Goal: Task Accomplishment & Management: Book appointment/travel/reservation

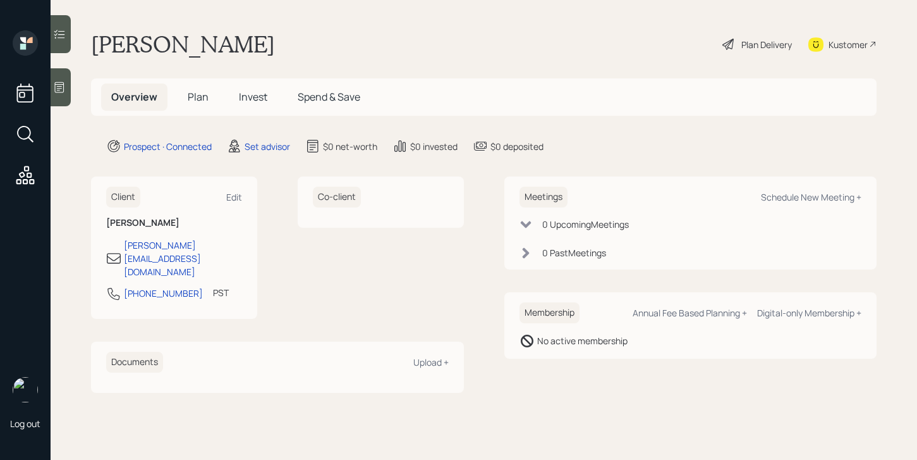
click at [822, 180] on div "Meetings Schedule New Meeting + 0 Upcoming Meeting s 0 Past Meeting s" at bounding box center [690, 222] width 373 height 93
click at [822, 188] on div "Meetings Schedule New Meeting +" at bounding box center [691, 196] width 343 height 21
click at [822, 196] on div "Schedule New Meeting +" at bounding box center [811, 197] width 101 height 12
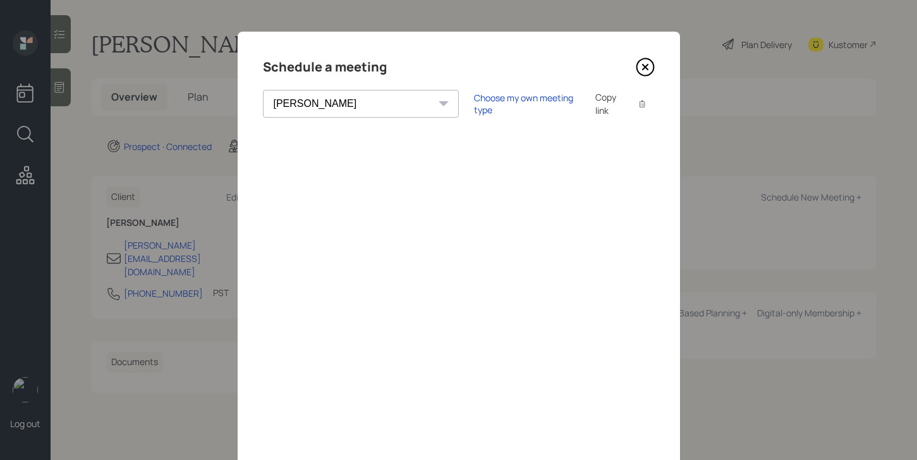
click at [344, 110] on select "[PERSON_NAME] [PERSON_NAME] [PERSON_NAME] [PERSON_NAME] [PERSON_NAME] [PERSON_N…" at bounding box center [361, 104] width 196 height 28
select select "205a2f49-d305-4782-8e90-e36bafbe5565"
click at [263, 90] on select "[PERSON_NAME] [PERSON_NAME] [PERSON_NAME] [PERSON_NAME] [PERSON_NAME] [PERSON_N…" at bounding box center [361, 104] width 196 height 28
click at [474, 104] on div "Choose my own meeting type" at bounding box center [527, 104] width 106 height 24
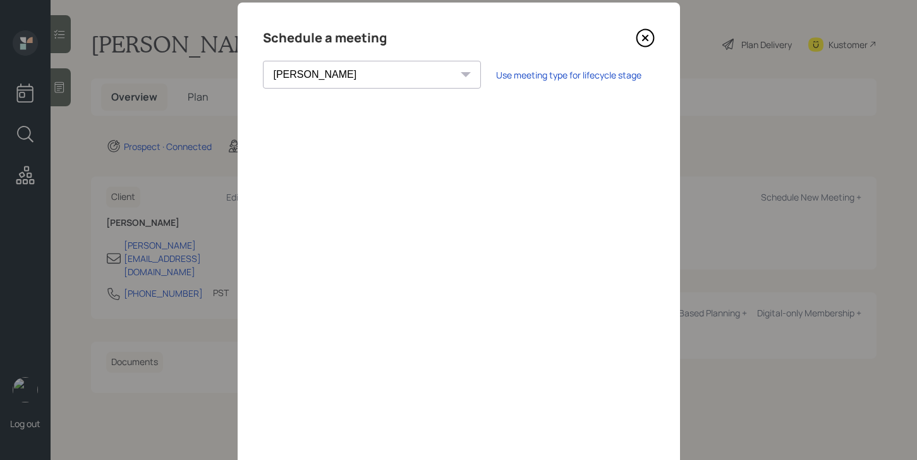
scroll to position [4, 0]
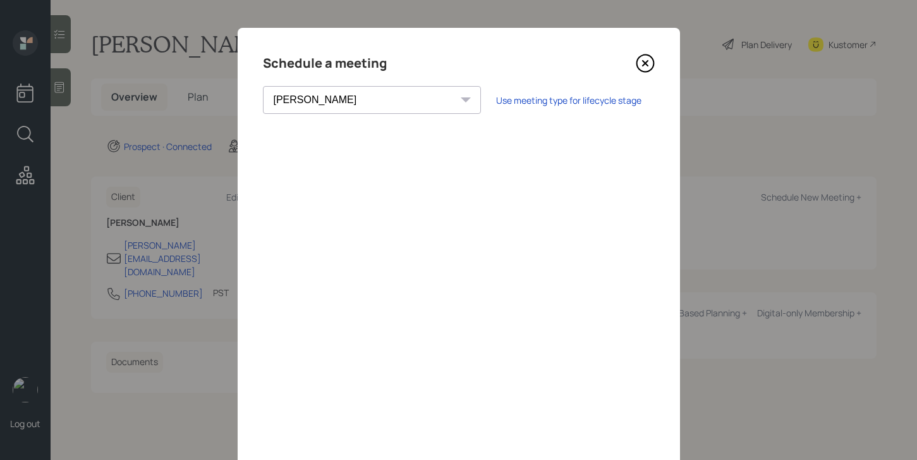
click at [636, 59] on icon at bounding box center [645, 63] width 19 height 19
